Goal: Information Seeking & Learning: Learn about a topic

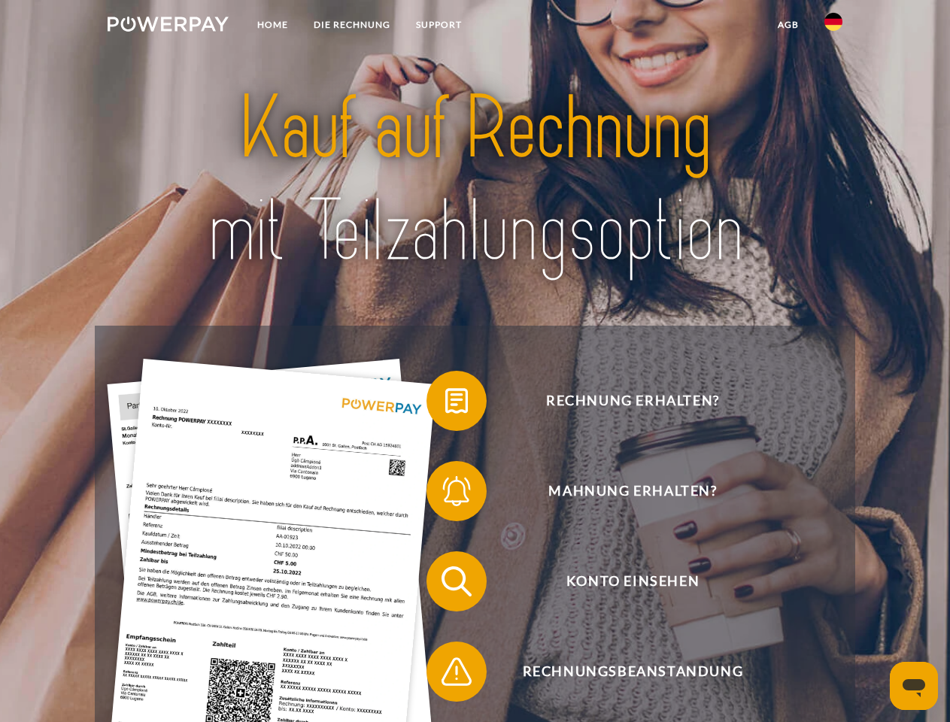
click at [168, 26] on img at bounding box center [168, 24] width 121 height 15
click at [833, 26] on img at bounding box center [833, 22] width 18 height 18
click at [787, 25] on link "agb" at bounding box center [788, 24] width 47 height 27
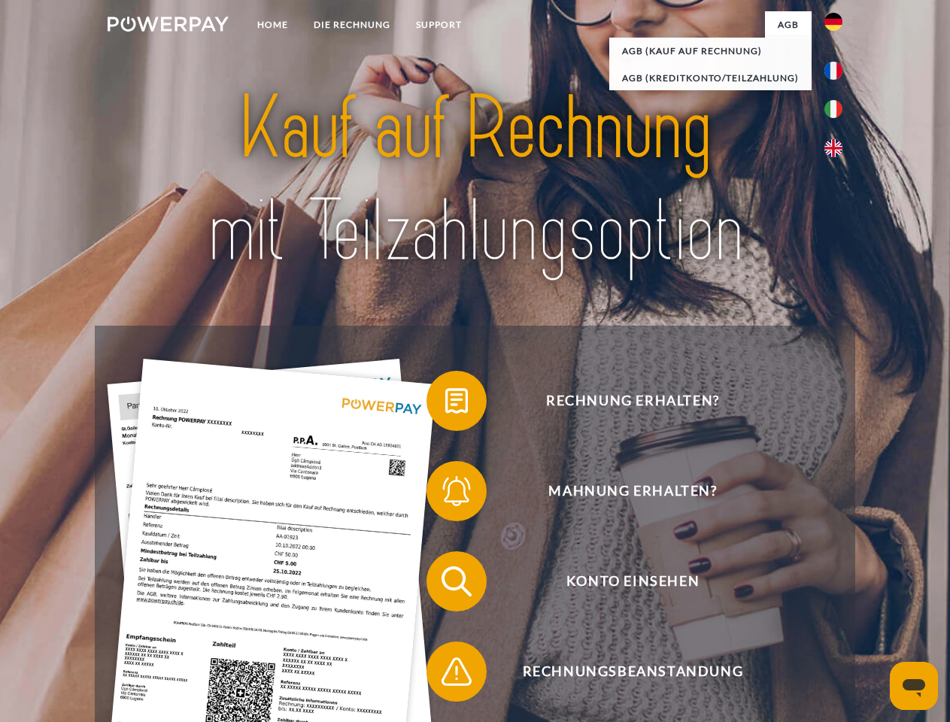
click at [445, 404] on span at bounding box center [433, 400] width 75 height 75
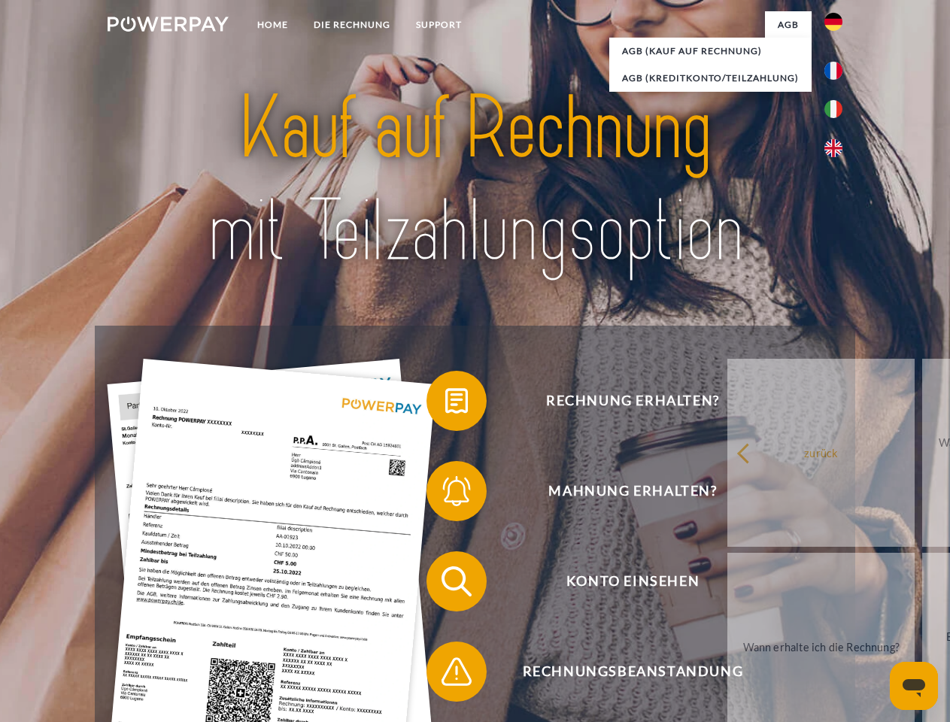
click at [445, 494] on span at bounding box center [433, 490] width 75 height 75
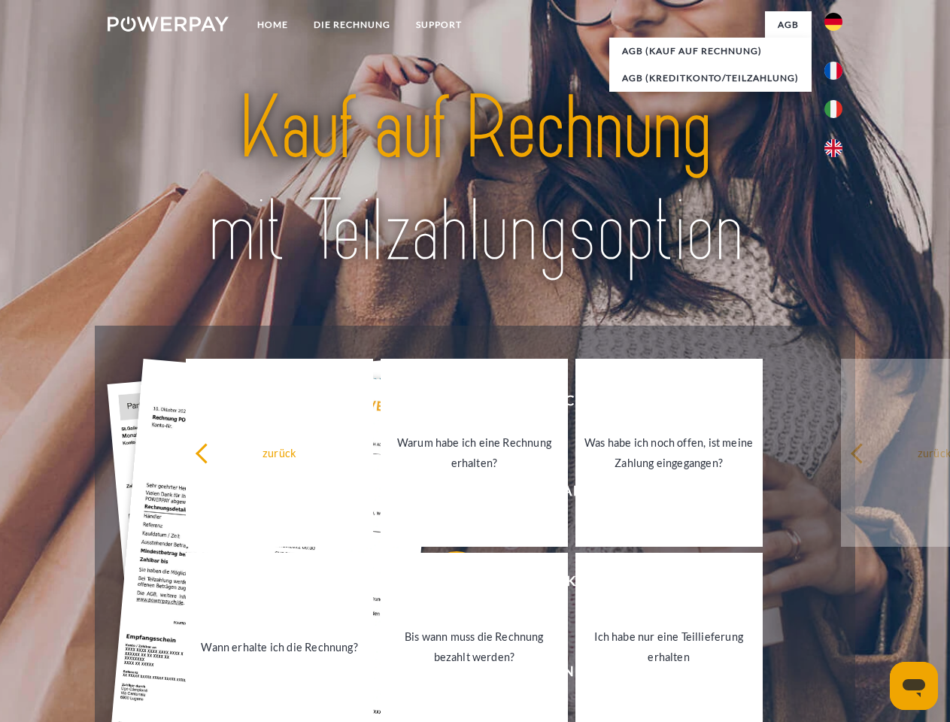
click at [445, 584] on link "Bis wann muss die Rechnung bezahlt werden?" at bounding box center [473, 647] width 187 height 188
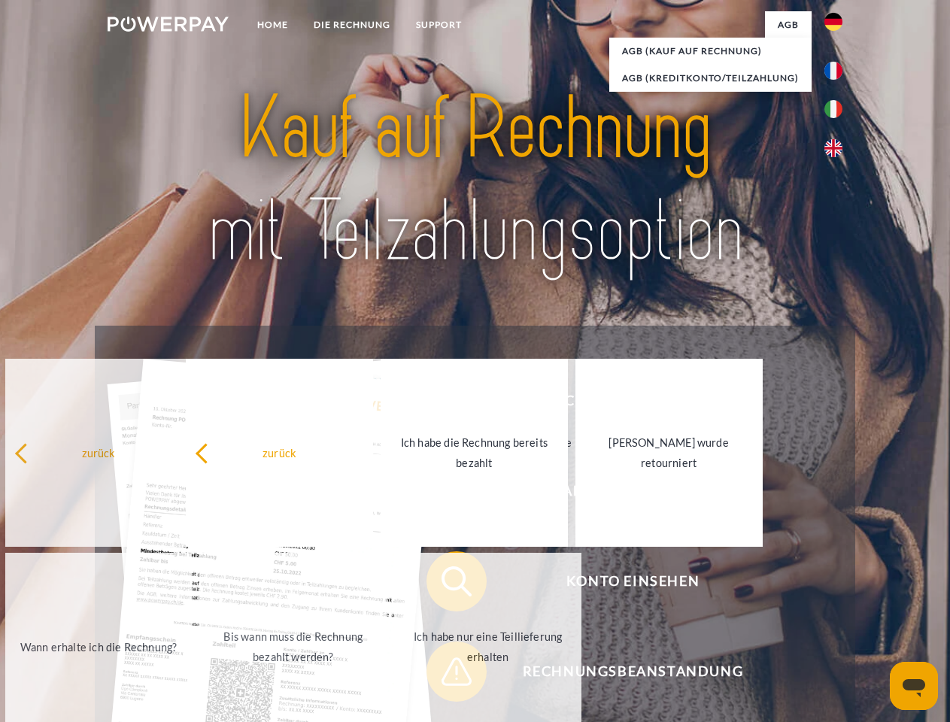
click at [445, 674] on span at bounding box center [433, 671] width 75 height 75
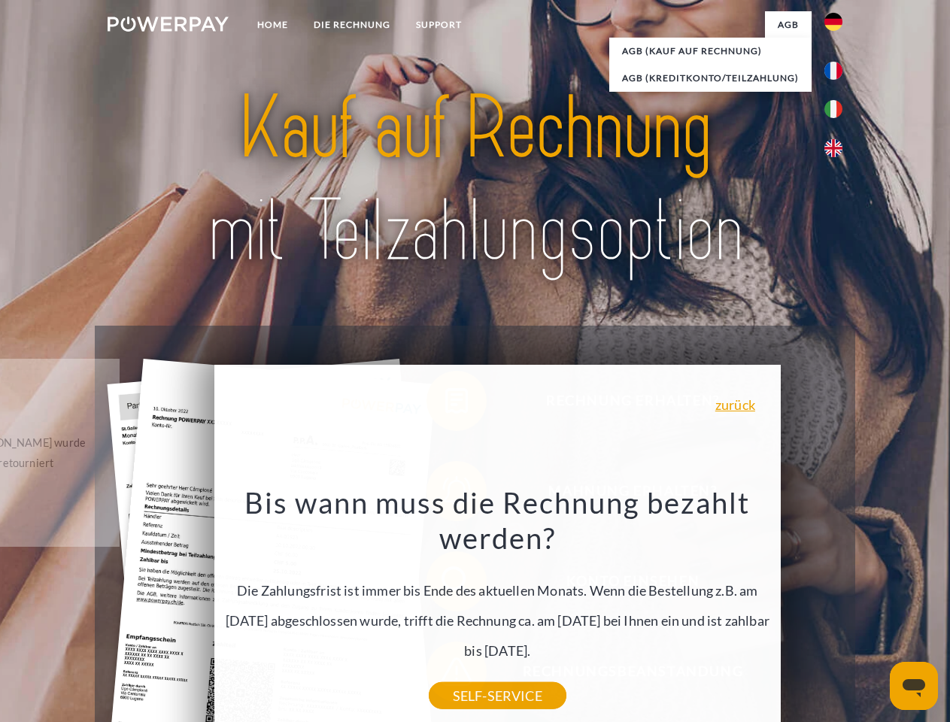
click at [914, 686] on icon "Messaging-Fenster öffnen" at bounding box center [913, 688] width 23 height 18
